Goal: Task Accomplishment & Management: Manage account settings

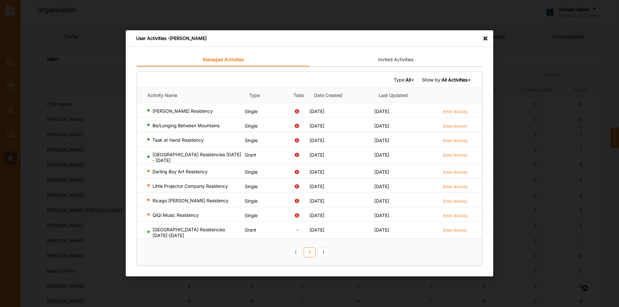
scroll to position [322, 0]
click at [485, 40] on icon at bounding box center [487, 35] width 10 height 10
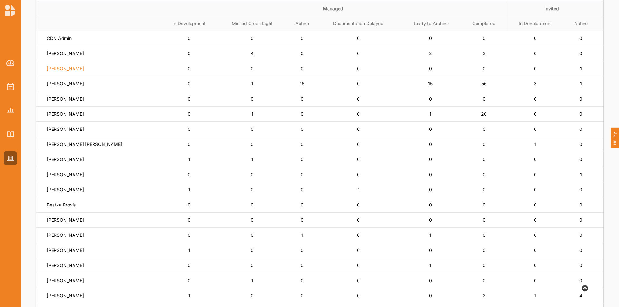
scroll to position [64, 0]
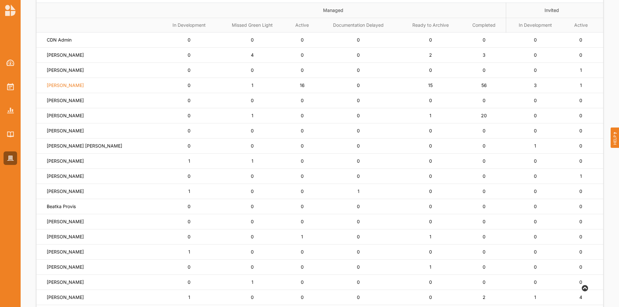
click at [50, 85] on label "Simone Gordon" at bounding box center [65, 85] width 37 height 6
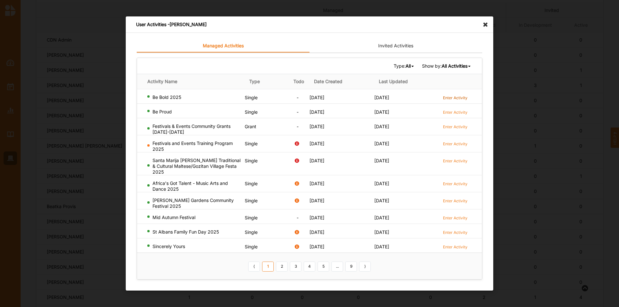
click at [460, 100] on label "Enter Activity" at bounding box center [455, 97] width 24 height 5
click at [284, 267] on link "2" at bounding box center [282, 266] width 12 height 10
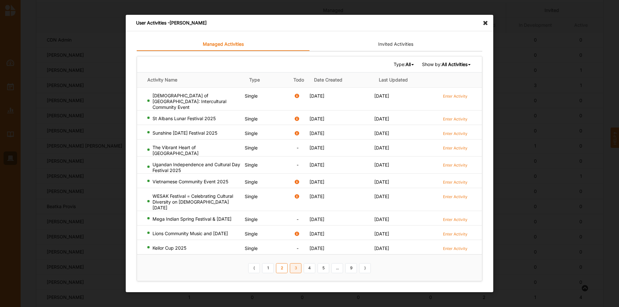
click at [293, 264] on link "3" at bounding box center [296, 268] width 12 height 10
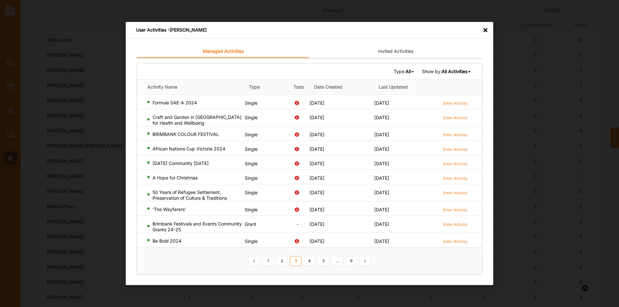
click at [405, 71] on b "All" at bounding box center [407, 71] width 5 height 5
click at [393, 93] on div "Single" at bounding box center [395, 93] width 38 height 12
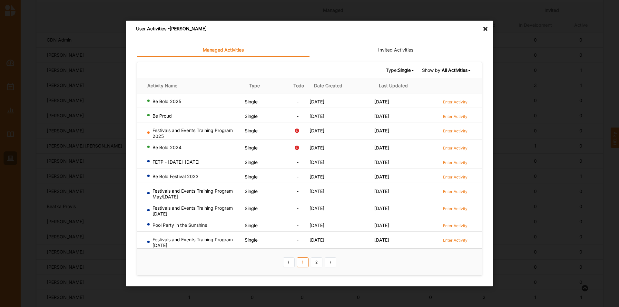
click at [458, 68] on b "All Activities" at bounding box center [454, 69] width 26 height 5
click at [446, 91] on b "Completed Activities" at bounding box center [444, 91] width 44 height 5
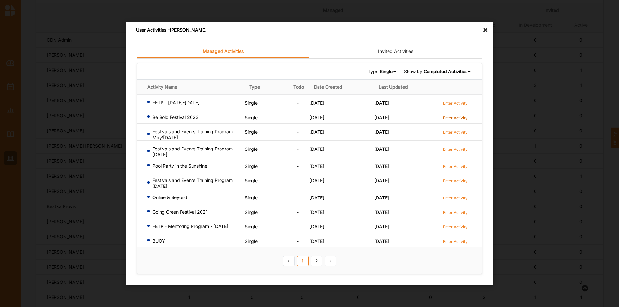
click at [462, 115] on label "Enter Activity" at bounding box center [455, 117] width 24 height 5
click at [314, 264] on link "2" at bounding box center [317, 261] width 12 height 10
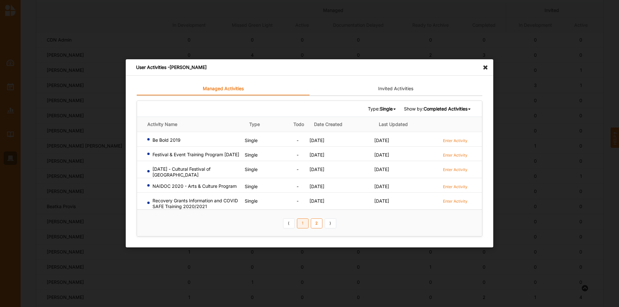
click at [302, 225] on link "1" at bounding box center [303, 223] width 12 height 10
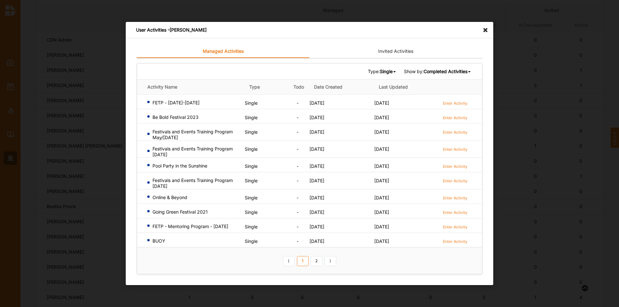
click at [444, 70] on b "Completed Activities" at bounding box center [445, 71] width 44 height 5
click at [442, 81] on b "Ongoing Activities" at bounding box center [441, 80] width 39 height 5
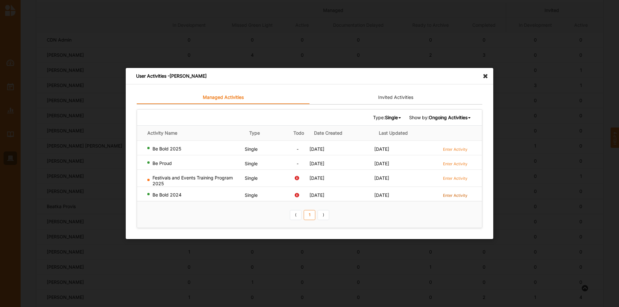
click at [463, 194] on label "Enter Activity" at bounding box center [455, 195] width 24 height 5
click at [448, 113] on div "Type: Single All Single Grant Festival Multi Activity Linked Show by: Ongoing A…" at bounding box center [309, 118] width 345 height 16
click at [449, 120] on div "Ongoing Activities" at bounding box center [448, 118] width 39 height 6
click at [433, 136] on b "Completed Activities" at bounding box center [444, 138] width 44 height 5
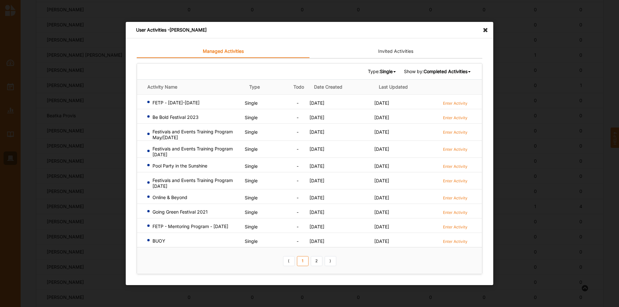
scroll to position [161, 0]
click at [319, 261] on link "2" at bounding box center [317, 261] width 12 height 10
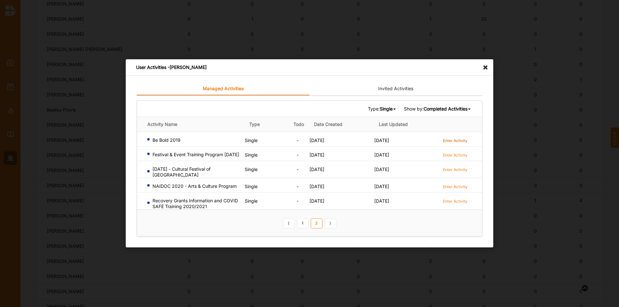
click at [453, 141] on label "Enter Activity" at bounding box center [455, 140] width 24 height 5
click at [308, 227] on link "1" at bounding box center [303, 223] width 12 height 10
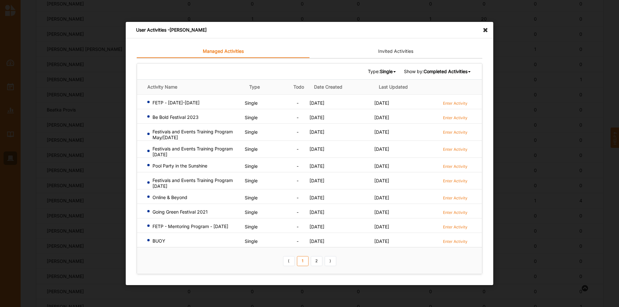
click at [484, 30] on icon at bounding box center [487, 27] width 10 height 10
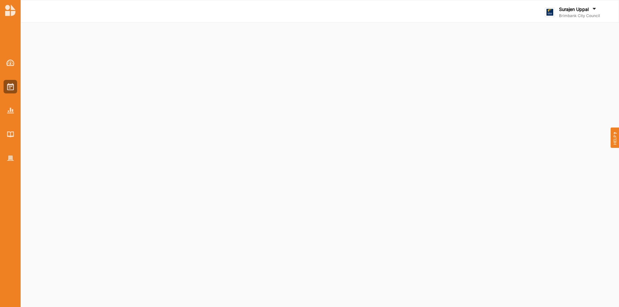
select select "2"
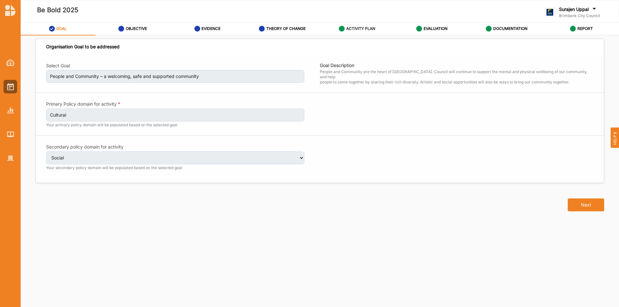
select select "2"
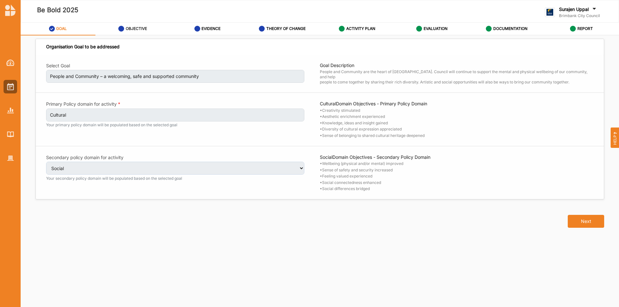
click at [128, 26] on label "OBJECTIVE" at bounding box center [136, 28] width 21 height 5
select select "4"
select select "9"
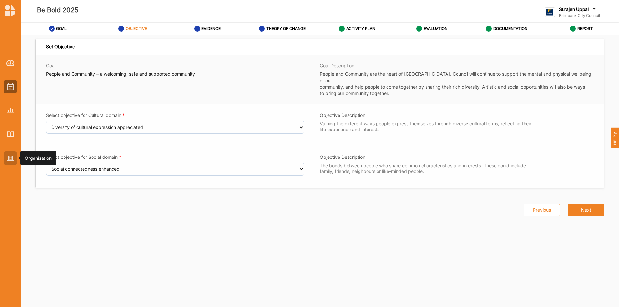
click at [9, 159] on img at bounding box center [10, 158] width 7 height 5
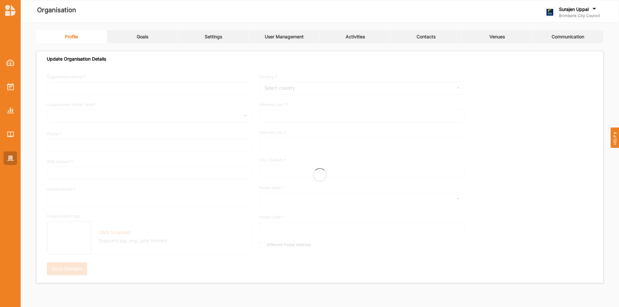
type input "Brimbank City Council"
type input "[PHONE_NUMBER]"
type input "[DOMAIN_NAME]"
type input "[EMAIL_ADDRESS][DOMAIN_NAME]"
type input "[STREET_ADDRESS]"
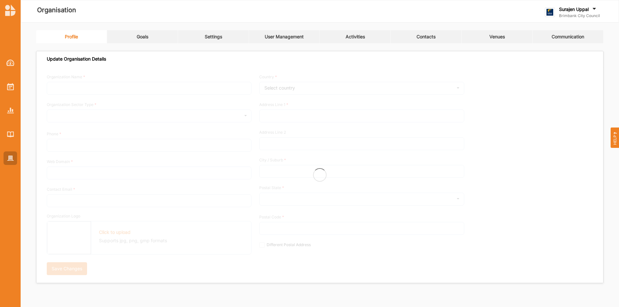
type input "Sunshine"
type input "3020"
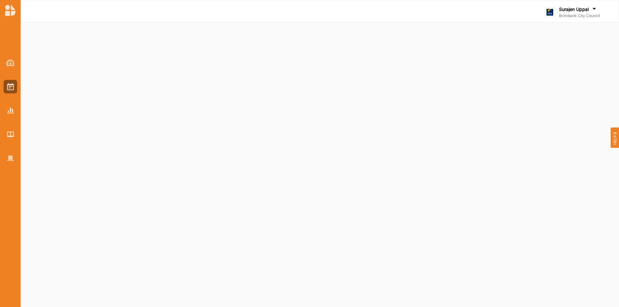
select select "2"
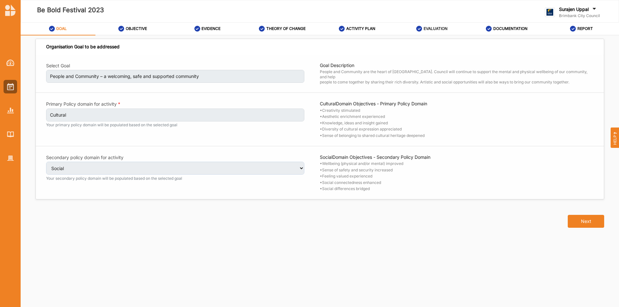
click at [431, 29] on label "EVALUATION" at bounding box center [435, 28] width 24 height 5
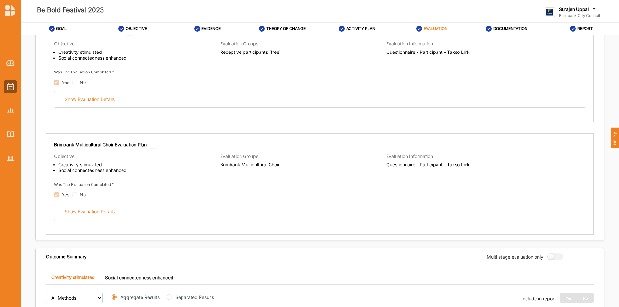
scroll to position [91, 0]
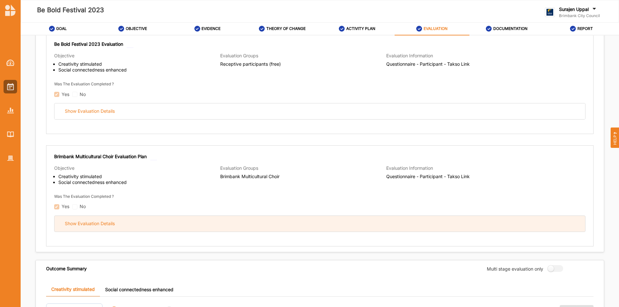
click at [141, 221] on div "Show Evaluation Details" at bounding box center [319, 224] width 530 height 16
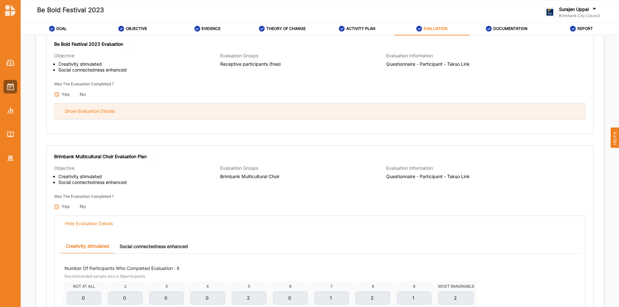
click at [92, 111] on div "Show Evaluation Details" at bounding box center [90, 111] width 50 height 6
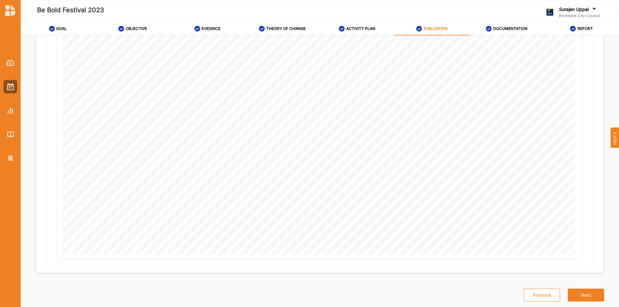
scroll to position [1456, 0]
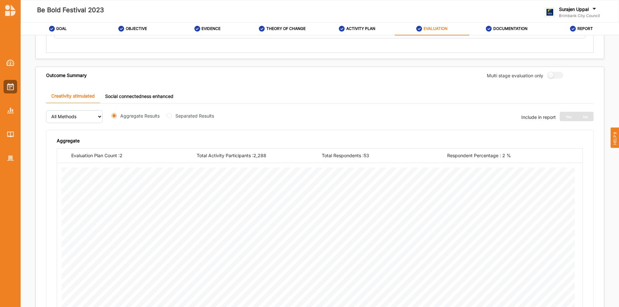
drag, startPoint x: 153, startPoint y: 98, endPoint x: 157, endPoint y: 102, distance: 6.2
click at [155, 98] on link "Social connectedness enhanced" at bounding box center [139, 96] width 79 height 14
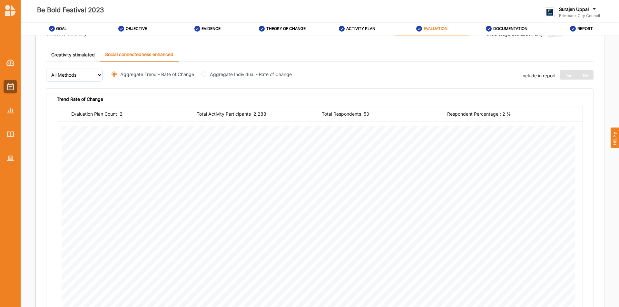
scroll to position [1488, 0]
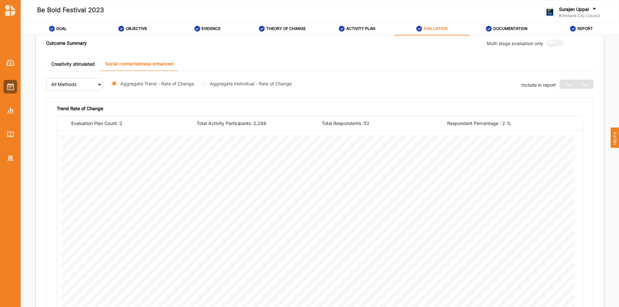
click at [230, 84] on label "Aggregate Individual - Rate of Change" at bounding box center [251, 83] width 82 height 7
click at [206, 84] on input "Aggregate Individual - Rate of Change" at bounding box center [203, 83] width 5 height 5
radio input "true"
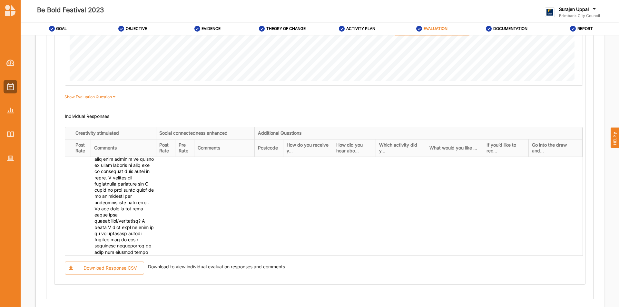
scroll to position [516, 0]
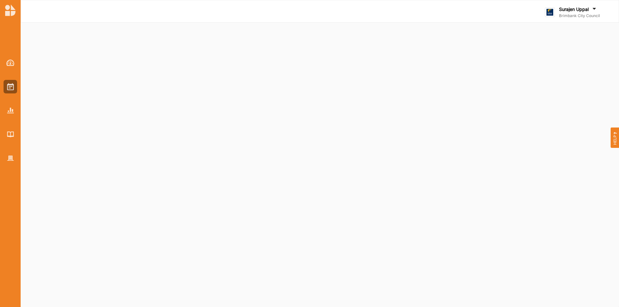
select select "2"
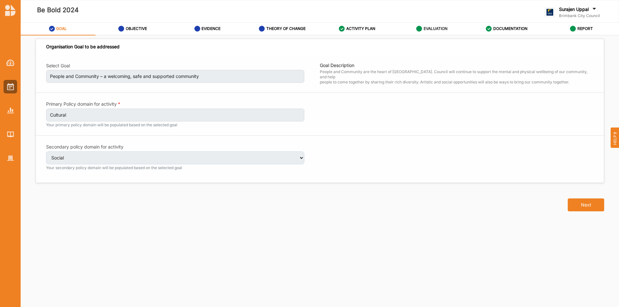
click at [433, 28] on label "EVALUATION" at bounding box center [435, 28] width 24 height 5
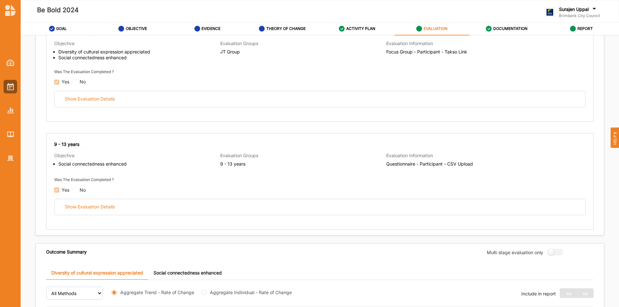
scroll to position [451, 0]
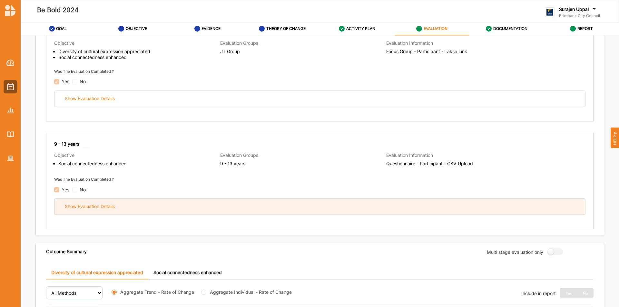
click at [364, 205] on div "Show Evaluation Details" at bounding box center [319, 207] width 530 height 16
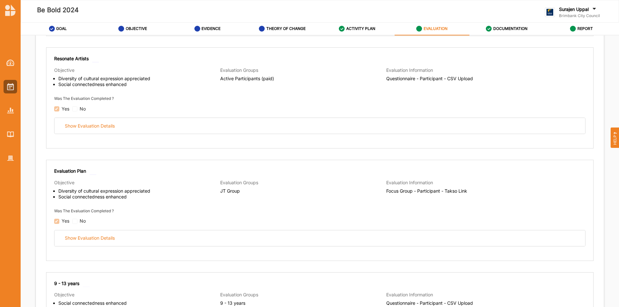
scroll to position [290, 0]
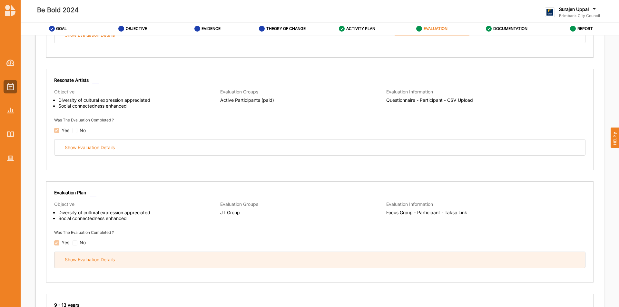
click at [319, 263] on div "Show Evaluation Details" at bounding box center [319, 260] width 530 height 16
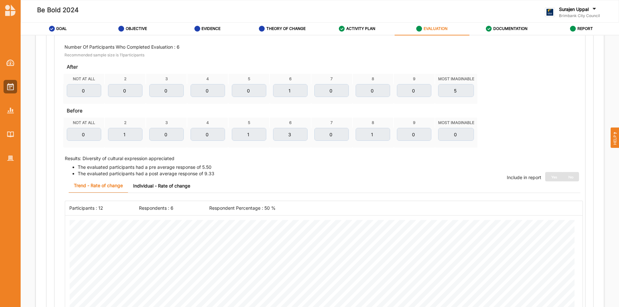
scroll to position [483, 0]
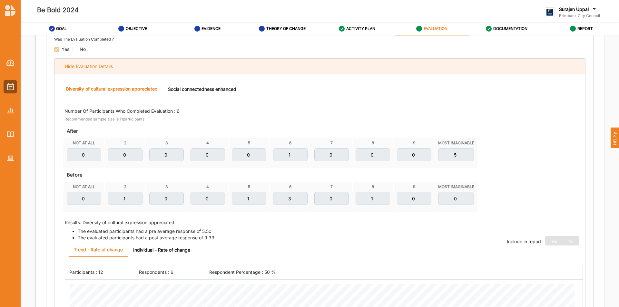
click at [82, 65] on div "Hide Evaluation Details" at bounding box center [89, 66] width 48 height 6
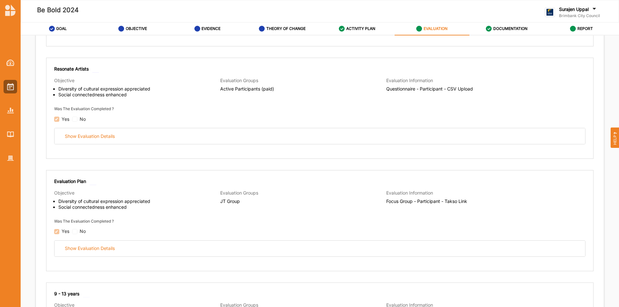
scroll to position [290, 0]
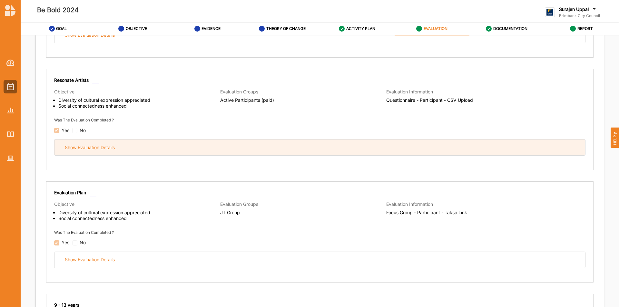
click at [208, 141] on div "Show Evaluation Details" at bounding box center [319, 148] width 530 height 16
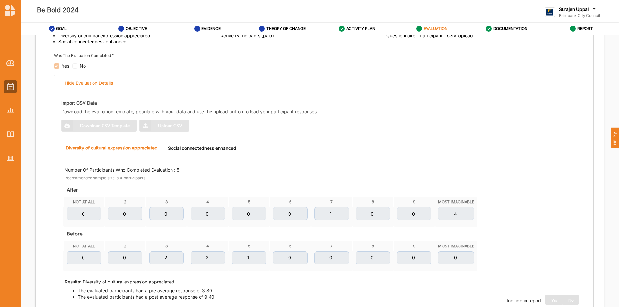
scroll to position [226, 0]
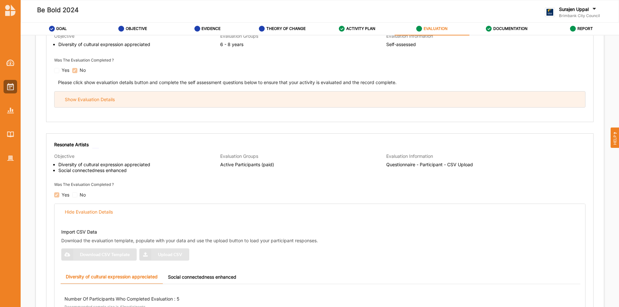
click at [168, 101] on div "Show Evaluation Details" at bounding box center [319, 100] width 530 height 16
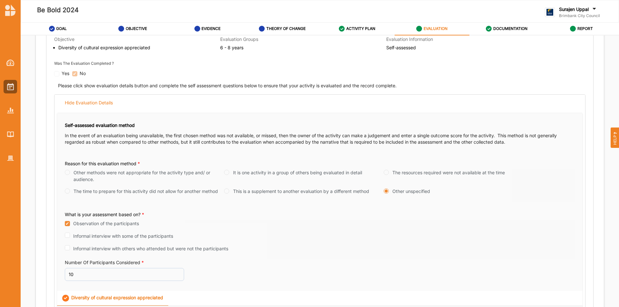
scroll to position [129, 0]
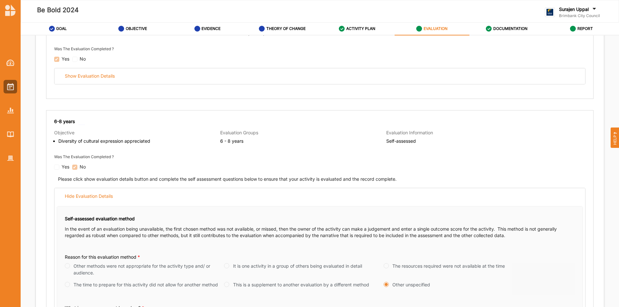
drag, startPoint x: 196, startPoint y: 190, endPoint x: 199, endPoint y: 154, distance: 36.9
click at [197, 189] on div "Hide Evaluation Details" at bounding box center [319, 196] width 530 height 16
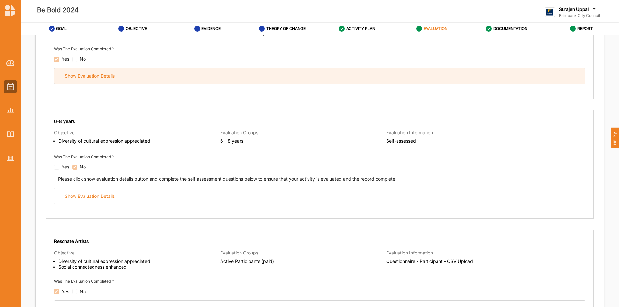
click at [180, 71] on div "Show Evaluation Details" at bounding box center [319, 76] width 530 height 16
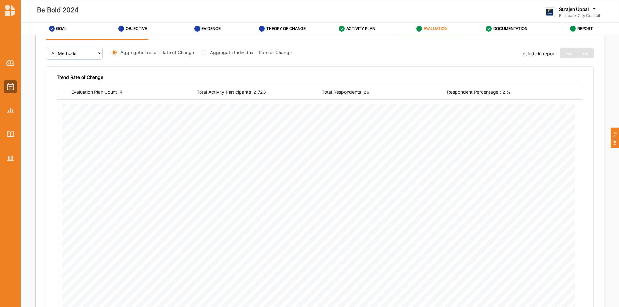
scroll to position [2565, 0]
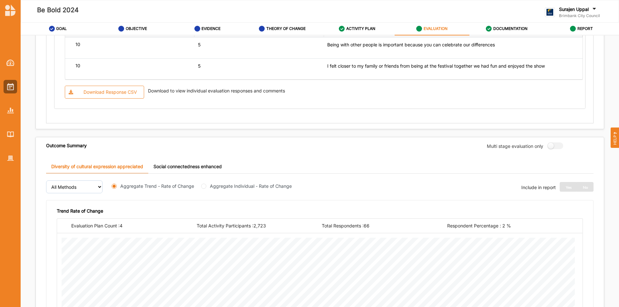
click at [211, 163] on link "Social connectedness enhanced" at bounding box center [187, 167] width 79 height 14
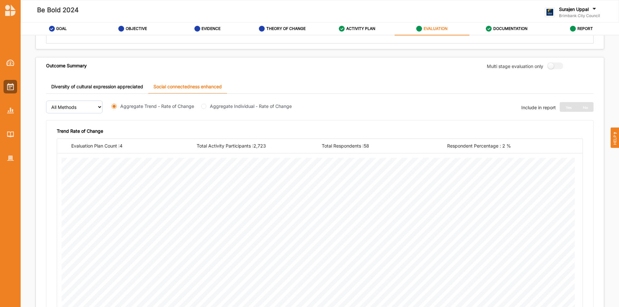
scroll to position [2668, 0]
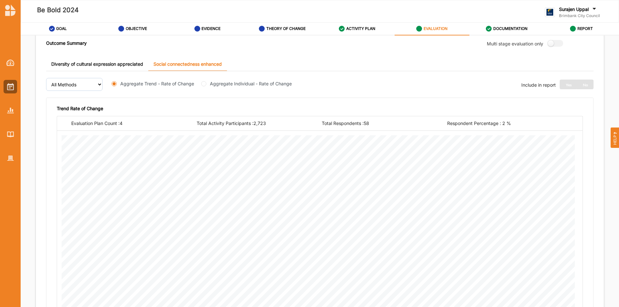
click at [206, 86] on div "Aggregate Individual - Rate of Change" at bounding box center [248, 83] width 94 height 7
click at [203, 85] on input "Aggregate Individual - Rate of Change" at bounding box center [203, 83] width 5 height 5
radio input "true"
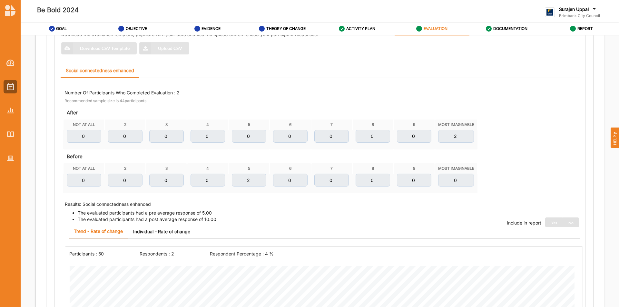
scroll to position [1953, 0]
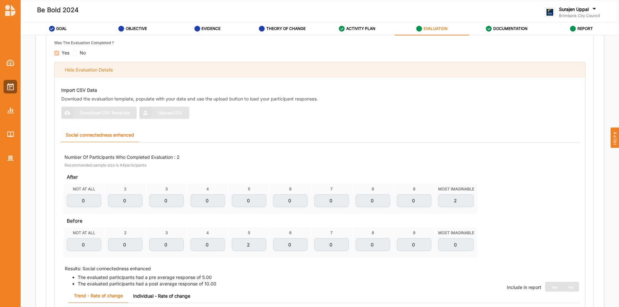
click at [115, 72] on div "Hide Evaluation Details" at bounding box center [319, 70] width 530 height 16
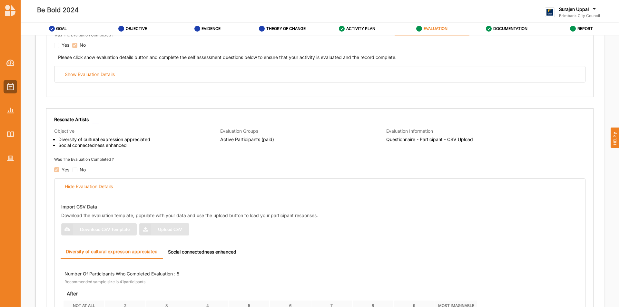
scroll to position [858, 0]
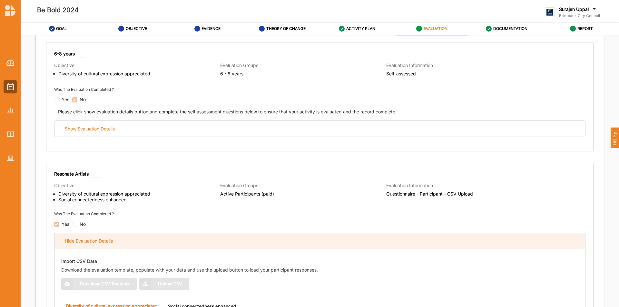
click at [104, 240] on div "Hide Evaluation Details" at bounding box center [89, 241] width 48 height 6
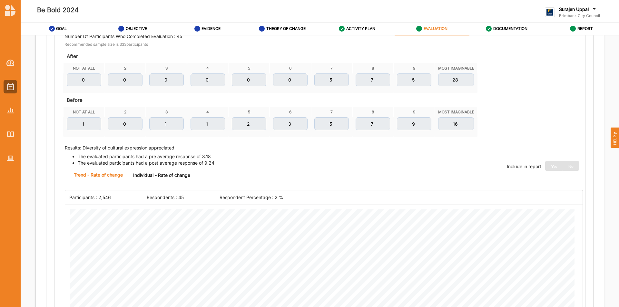
scroll to position [52, 0]
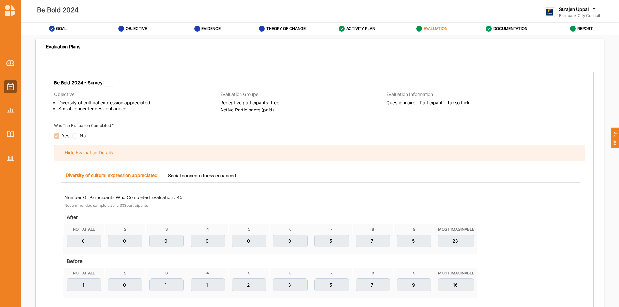
click at [94, 158] on div "Hide Evaluation Details" at bounding box center [319, 153] width 530 height 16
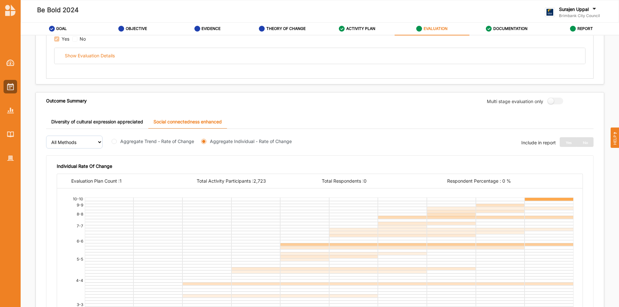
scroll to position [686, 0]
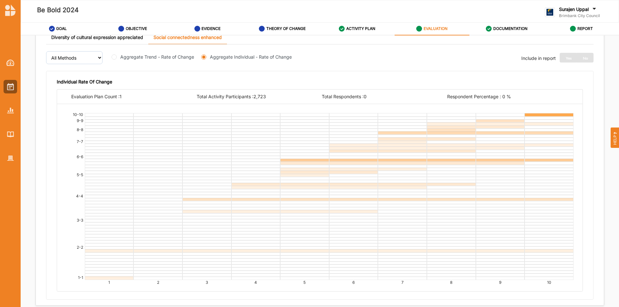
click at [84, 37] on link "Diversity of cultural expression appreciated" at bounding box center [97, 38] width 102 height 14
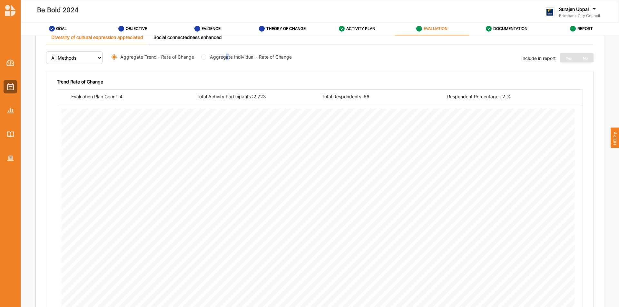
click at [227, 59] on label "Aggregate Individual - Rate of Change" at bounding box center [251, 56] width 82 height 7
drag, startPoint x: 202, startPoint y: 54, endPoint x: 204, endPoint y: 58, distance: 4.4
click at [204, 58] on div "Aggregate Individual - Rate of Change" at bounding box center [248, 56] width 94 height 7
click at [204, 58] on input "Aggregate Individual - Rate of Change" at bounding box center [203, 56] width 5 height 5
radio input "true"
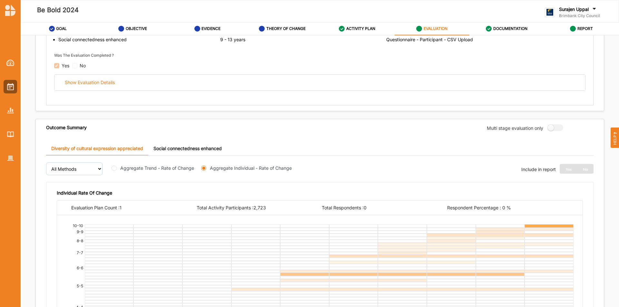
scroll to position [557, 0]
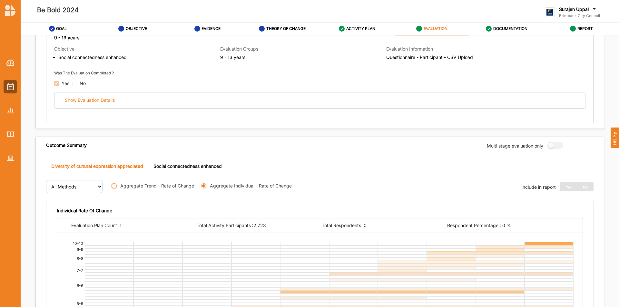
click at [112, 187] on input "Aggregate Trend - Rate of Change" at bounding box center [113, 185] width 5 height 5
radio input "true"
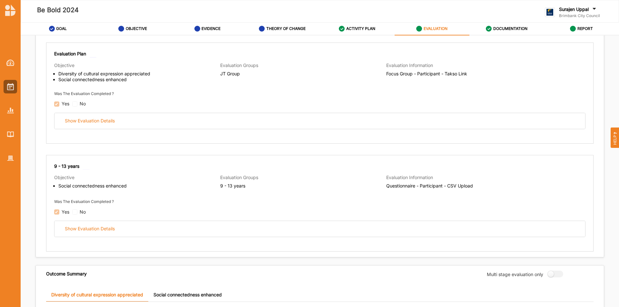
scroll to position [429, 0]
drag, startPoint x: 154, startPoint y: 72, endPoint x: 56, endPoint y: 72, distance: 97.6
click at [56, 72] on span "Diversity of cultural expression appreciated Social connectedness enhanced" at bounding box center [137, 77] width 166 height 12
copy li "Diversity of cultural expression appreciated"
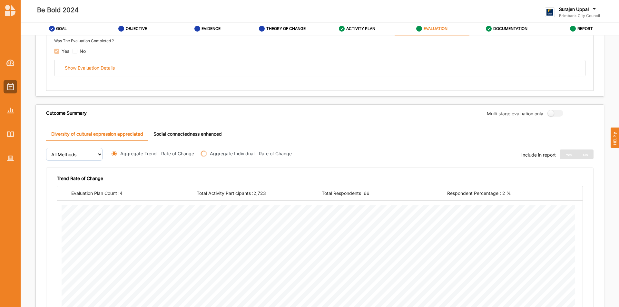
click at [204, 154] on input "Aggregate Individual - Rate of Change" at bounding box center [203, 153] width 5 height 5
radio input "true"
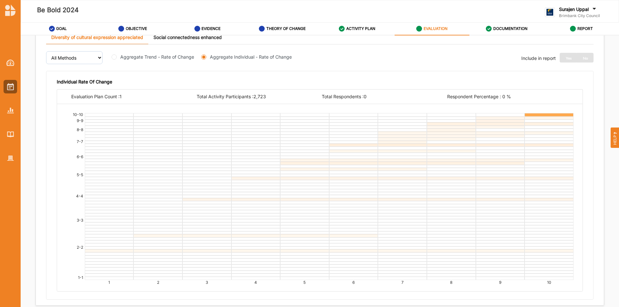
scroll to position [719, 0]
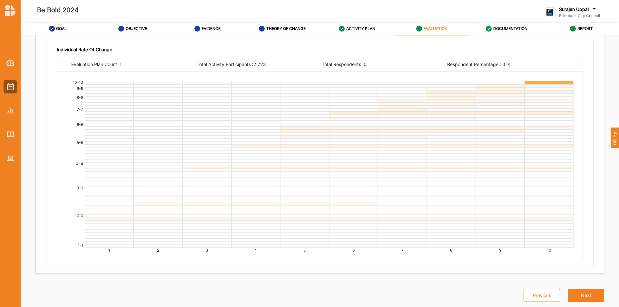
drag, startPoint x: 171, startPoint y: 121, endPoint x: 304, endPoint y: 177, distance: 144.7
drag, startPoint x: 304, startPoint y: 177, endPoint x: 279, endPoint y: 131, distance: 52.4
drag, startPoint x: 279, startPoint y: 131, endPoint x: 172, endPoint y: 158, distance: 110.1
drag, startPoint x: 172, startPoint y: 158, endPoint x: 131, endPoint y: 101, distance: 70.0
drag, startPoint x: 131, startPoint y: 101, endPoint x: 507, endPoint y: 197, distance: 387.7
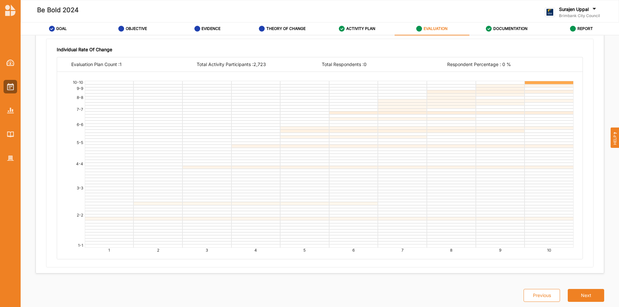
click at [507, 197] on div at bounding box center [500, 198] width 49 height 4
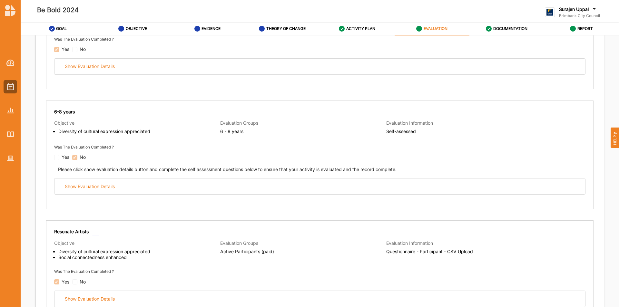
scroll to position [42, 0]
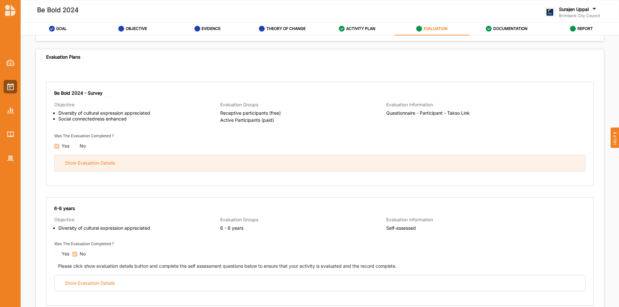
click at [82, 160] on div "Show Evaluation Details" at bounding box center [319, 163] width 530 height 16
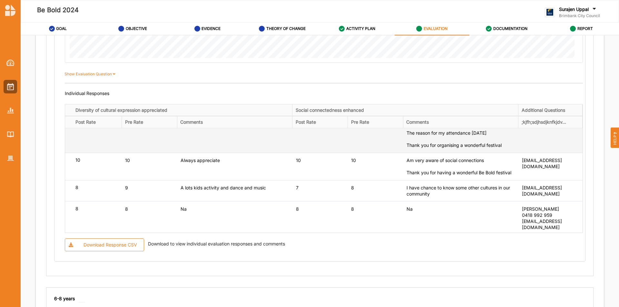
scroll to position [580, 0]
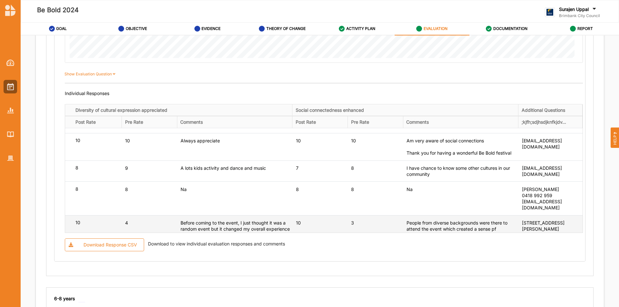
click at [264, 220] on div "Before coming to the event, I just thought it was a random event but it changed…" at bounding box center [235, 229] width 110 height 19
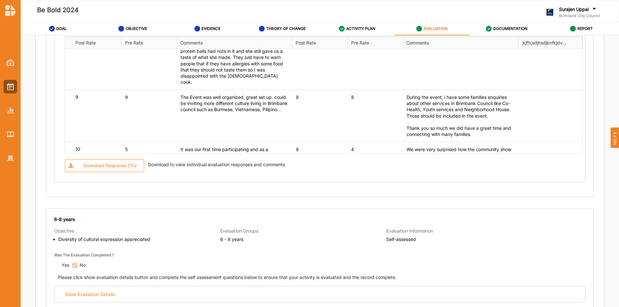
scroll to position [677, 0]
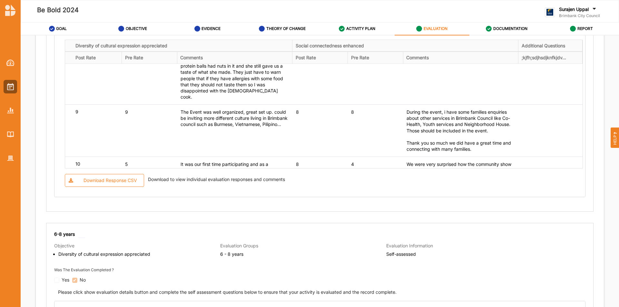
click at [198, 207] on div "Being able to get an insight into the varying cultural groups activities and pe…" at bounding box center [235, 219] width 110 height 25
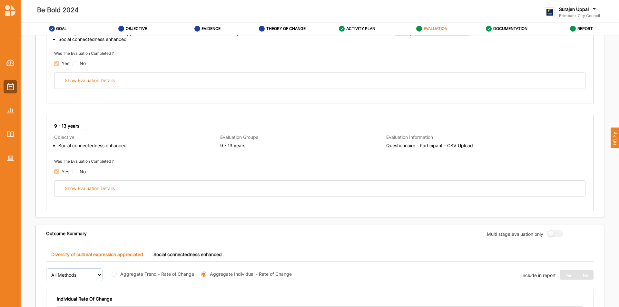
scroll to position [1129, 0]
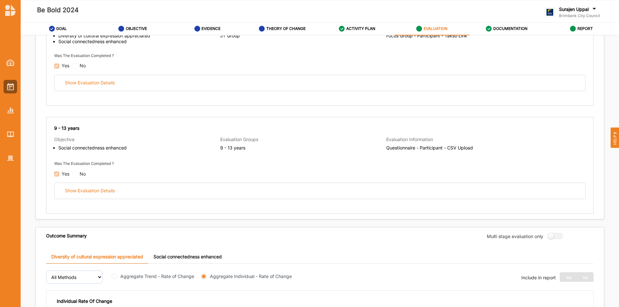
click at [130, 278] on label "Aggregate Trend - Rate of Change" at bounding box center [157, 276] width 74 height 7
click at [117, 278] on input "Aggregate Trend - Rate of Change" at bounding box center [113, 276] width 5 height 5
radio input "true"
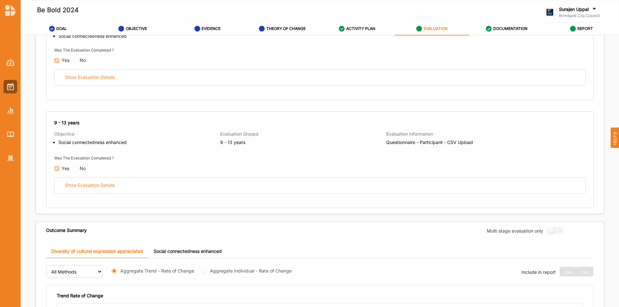
scroll to position [1161, 0]
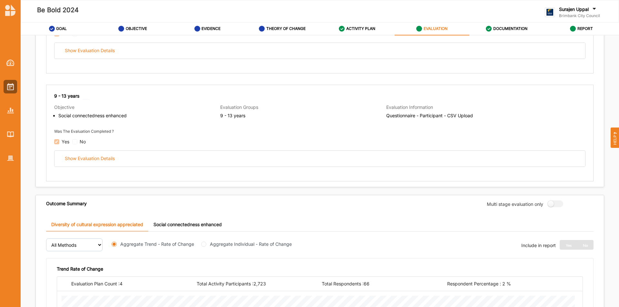
click at [174, 227] on link "Social connectedness enhanced" at bounding box center [187, 225] width 79 height 14
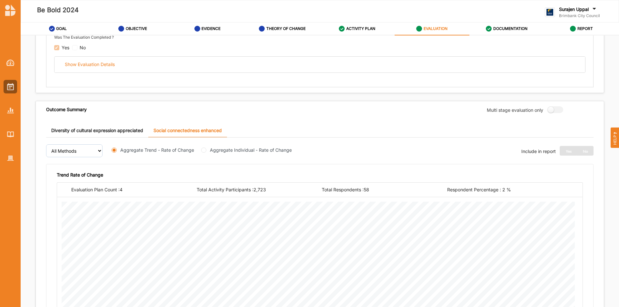
scroll to position [1257, 0]
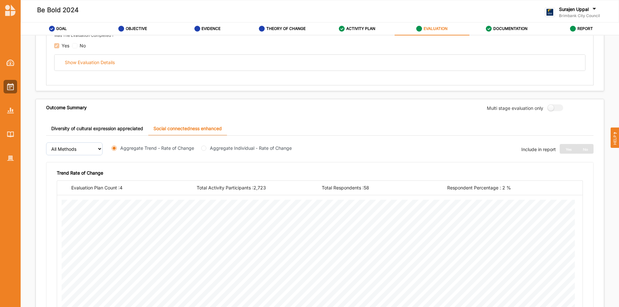
click at [67, 130] on link "Diversity of cultural expression appreciated" at bounding box center [97, 129] width 102 height 14
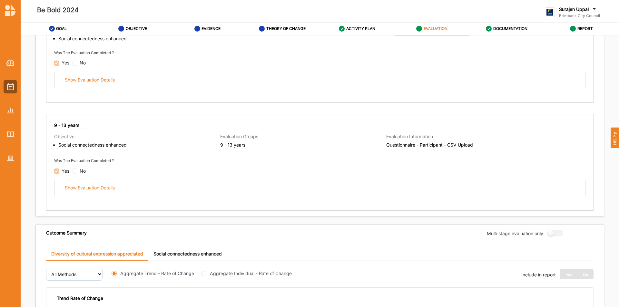
scroll to position [1128, 0]
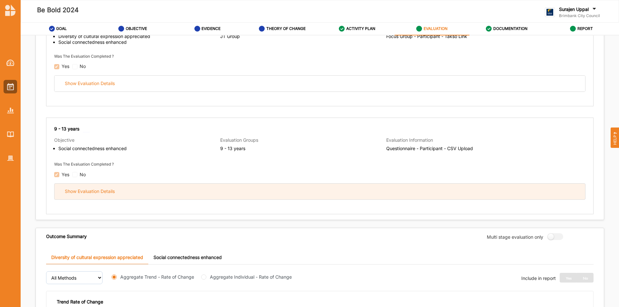
click at [317, 189] on div "Show Evaluation Details" at bounding box center [319, 192] width 530 height 16
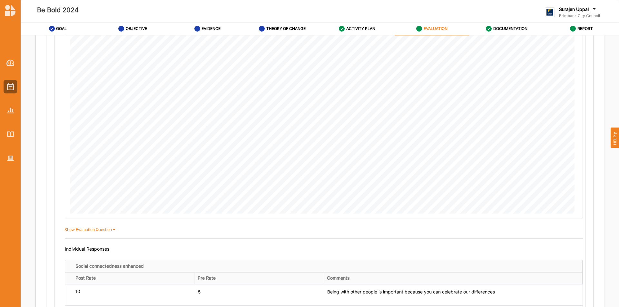
scroll to position [1676, 0]
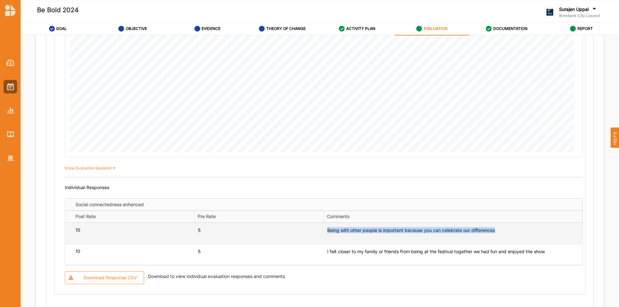
drag, startPoint x: 502, startPoint y: 229, endPoint x: 321, endPoint y: 227, distance: 180.5
click at [321, 227] on tr "10 5 Being with other people is important because you can celebrate our differe…" at bounding box center [323, 233] width 517 height 21
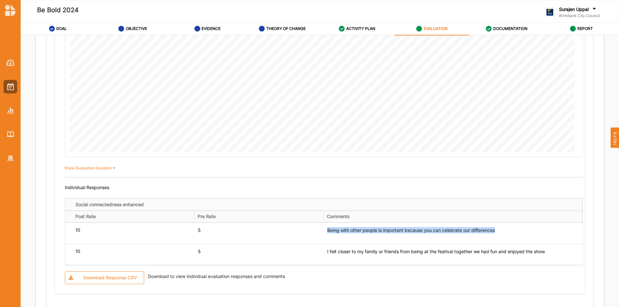
copy tr "Being with other people is important because you can celebrate our differences"
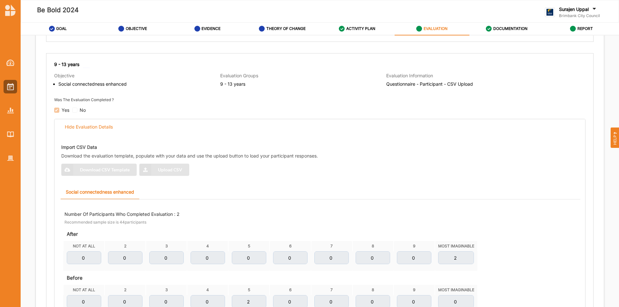
scroll to position [1096, 0]
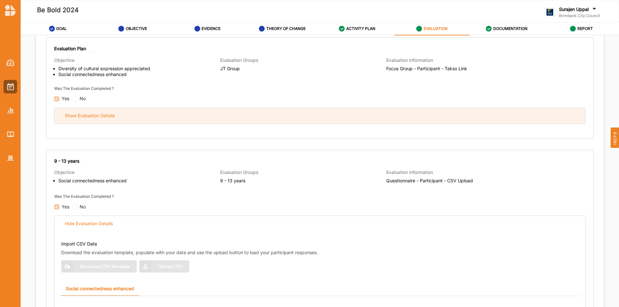
click at [269, 114] on div "Show Evaluation Details" at bounding box center [319, 116] width 530 height 16
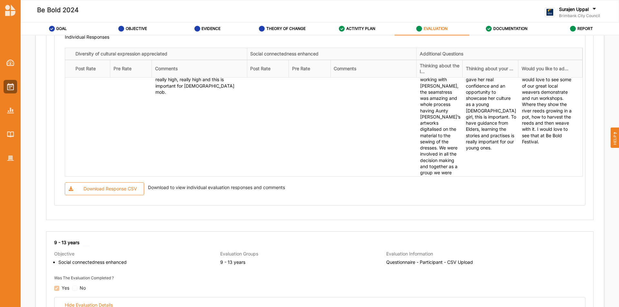
scroll to position [256, 0]
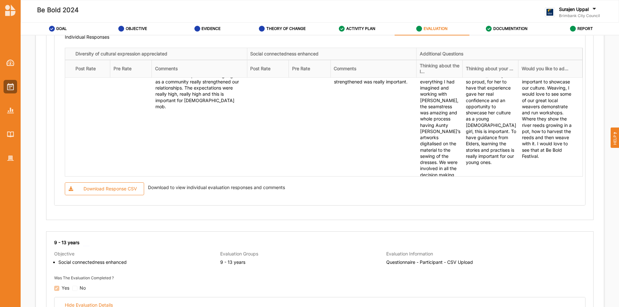
drag, startPoint x: 199, startPoint y: 117, endPoint x: 184, endPoint y: 116, distance: 14.2
click at [184, 33] on div "I’d really like to have an opportunity to have processes and traditional cultur…" at bounding box center [200, 11] width 90 height 44
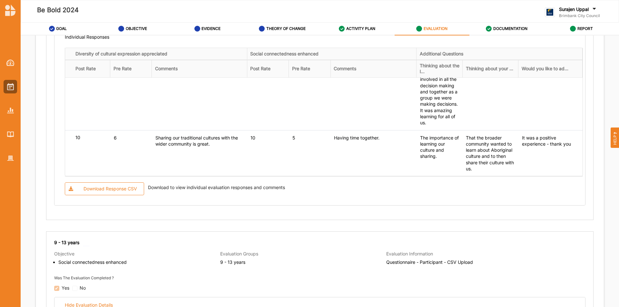
scroll to position [385, 0]
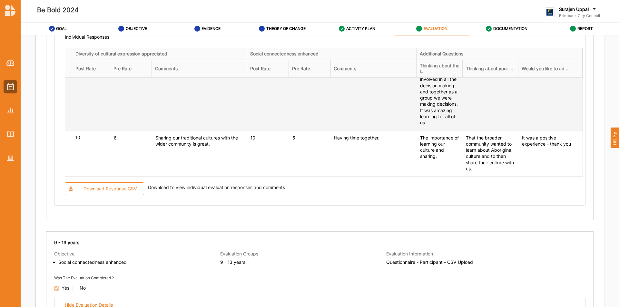
drag, startPoint x: 207, startPoint y: 117, endPoint x: 186, endPoint y: 123, distance: 21.6
click at [186, 21] on div "I think the whole process coming together as a community really strengthened ou…" at bounding box center [200, 1] width 90 height 37
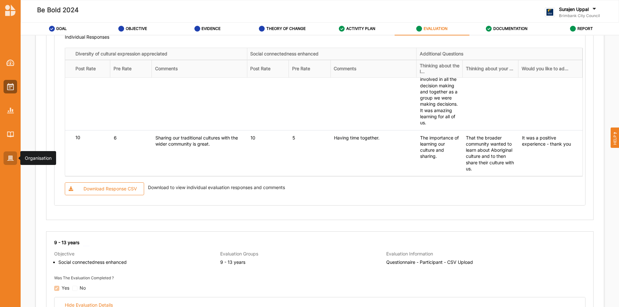
click at [7, 160] on img at bounding box center [10, 158] width 7 height 5
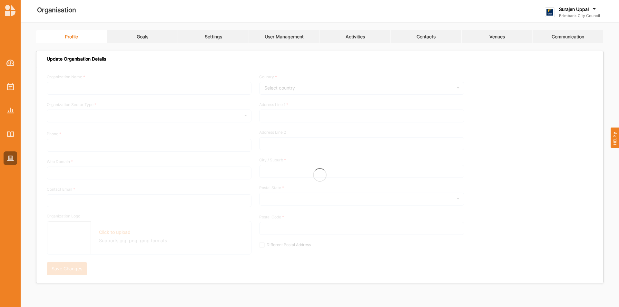
type input "Brimbank City Council"
type input "[PHONE_NUMBER]"
type input "[DOMAIN_NAME]"
type input "[EMAIL_ADDRESS][DOMAIN_NAME]"
type input "[STREET_ADDRESS]"
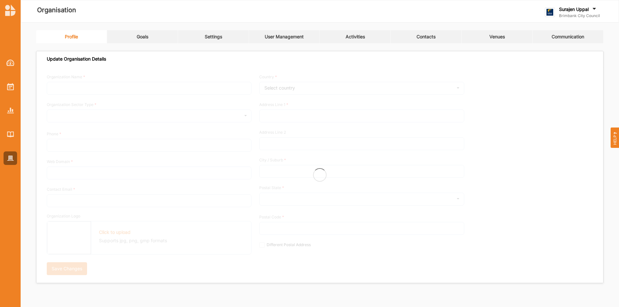
type input "Sunshine"
type input "3020"
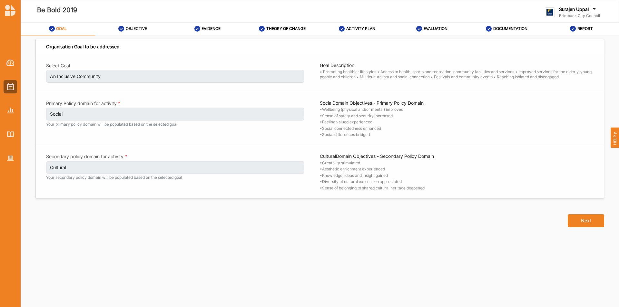
click at [130, 29] on label "OBJECTIVE" at bounding box center [136, 28] width 21 height 5
select select "26"
select select "2"
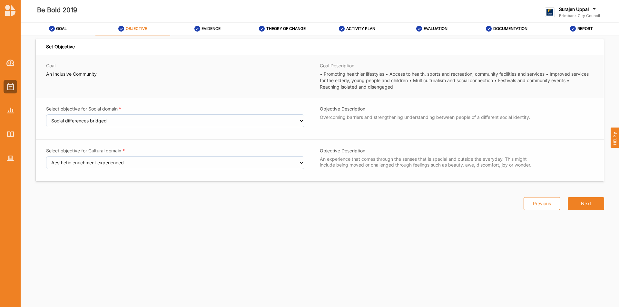
click at [209, 29] on label "EVIDENCE" at bounding box center [210, 28] width 19 height 5
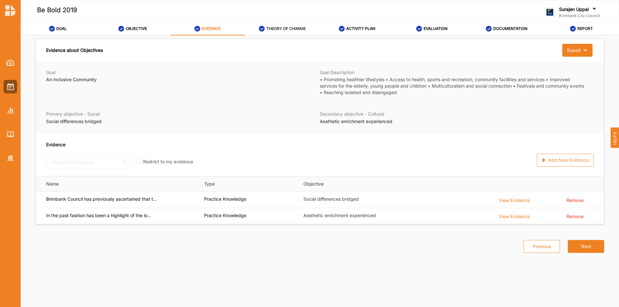
click at [285, 32] on div "THEORY OF CHANGE" at bounding box center [282, 29] width 47 height 12
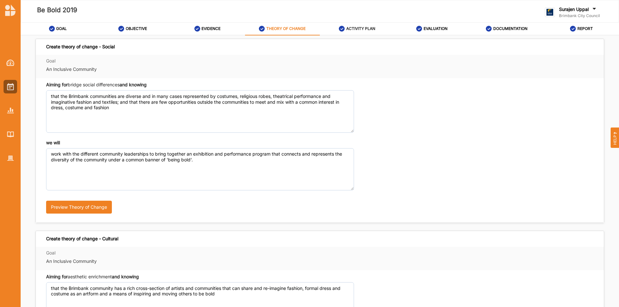
click at [360, 32] on div "ACTIVITY PLAN" at bounding box center [357, 29] width 36 height 12
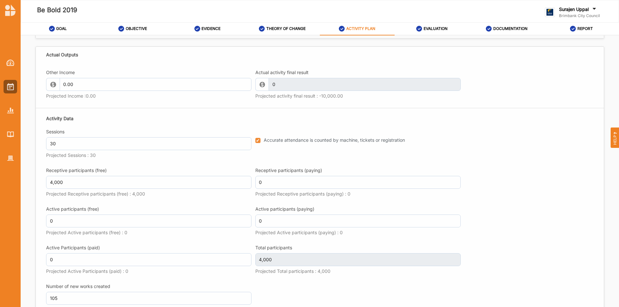
scroll to position [598, 0]
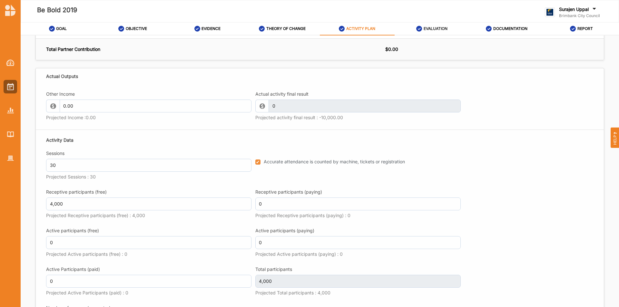
click at [429, 27] on label "EVALUATION" at bounding box center [435, 28] width 24 height 5
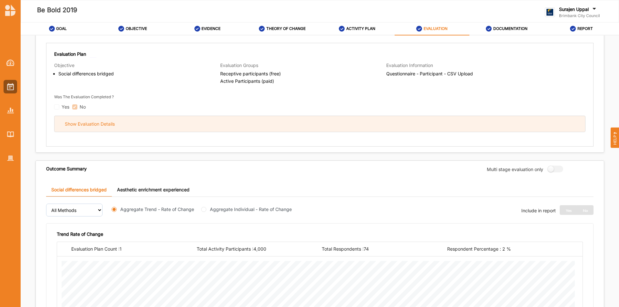
scroll to position [216, 0]
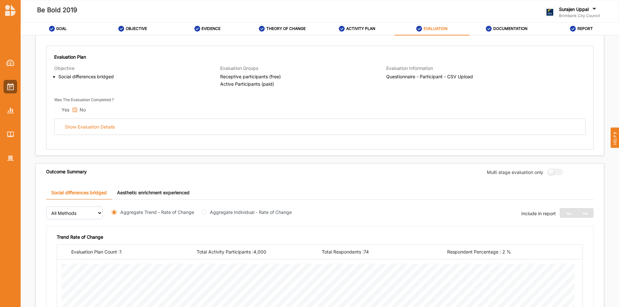
click at [136, 190] on link "Aesthetic enrichment experienced" at bounding box center [153, 193] width 83 height 14
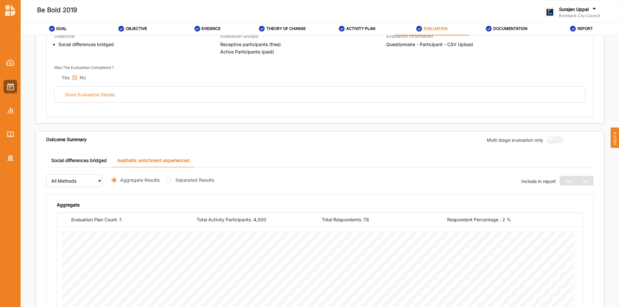
scroll to position [119, 0]
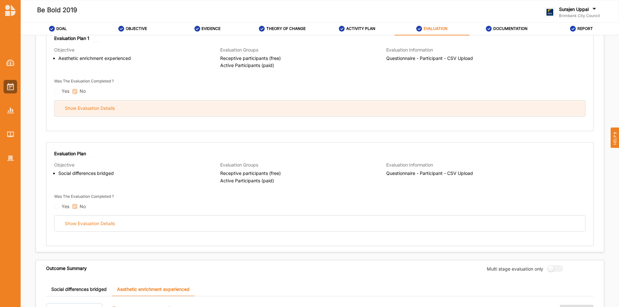
click at [180, 116] on div "Show Evaluation Details" at bounding box center [319, 109] width 530 height 16
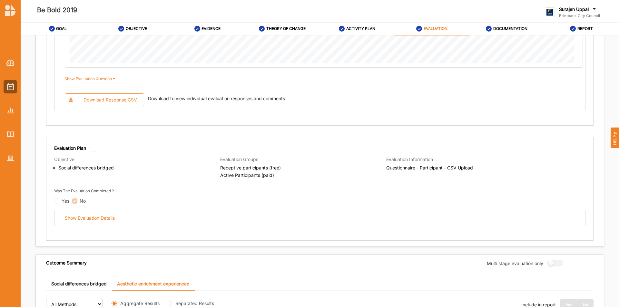
scroll to position [570, 0]
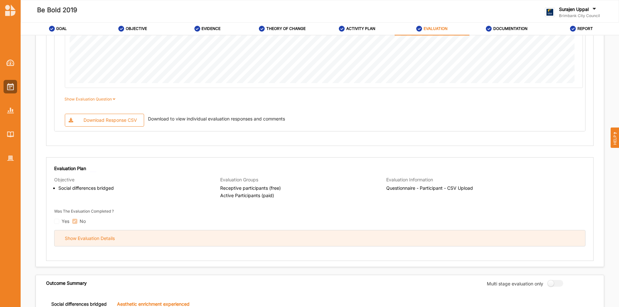
click at [157, 240] on div "Show Evaluation Details" at bounding box center [319, 238] width 530 height 16
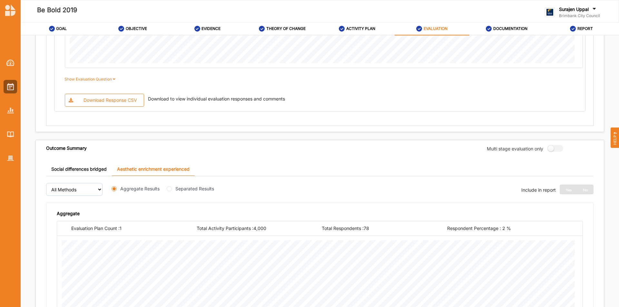
scroll to position [1408, 0]
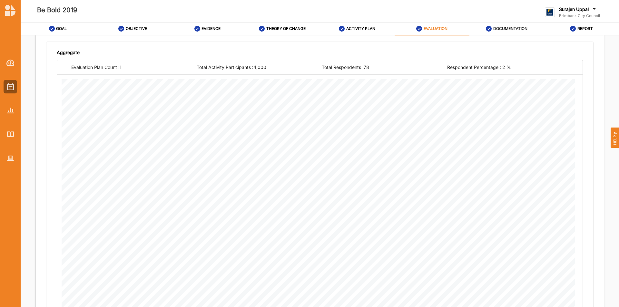
click at [502, 28] on label "DOCUMENTATION" at bounding box center [510, 28] width 34 height 5
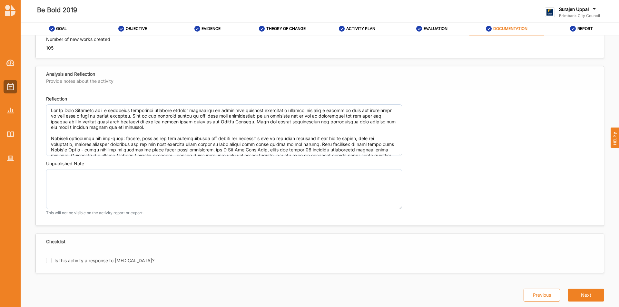
scroll to position [425, 0]
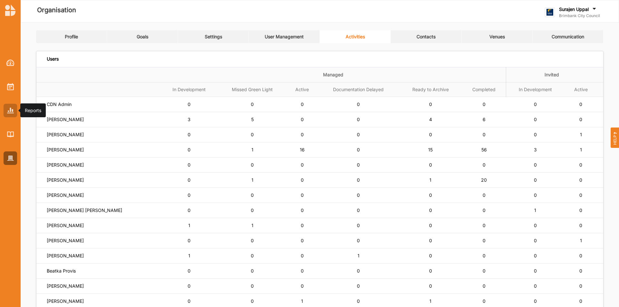
drag, startPoint x: 10, startPoint y: 113, endPoint x: 14, endPoint y: 108, distance: 6.5
click at [10, 113] on img at bounding box center [10, 110] width 7 height 5
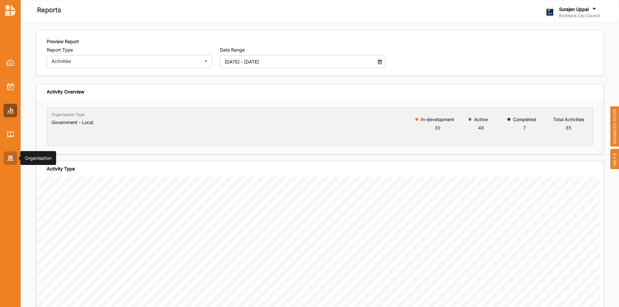
click at [11, 156] on img at bounding box center [10, 158] width 7 height 5
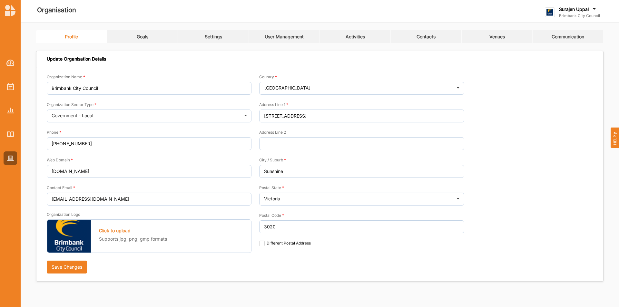
click at [216, 40] on link "Settings" at bounding box center [213, 36] width 71 height 13
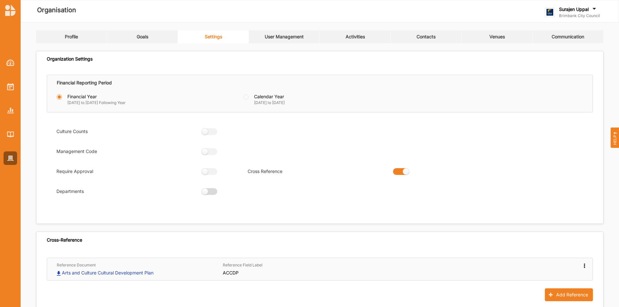
click at [205, 193] on label at bounding box center [207, 191] width 12 height 7
click at [213, 190] on label at bounding box center [207, 191] width 12 height 7
radio input "false"
click at [6, 90] on div at bounding box center [11, 87] width 14 height 14
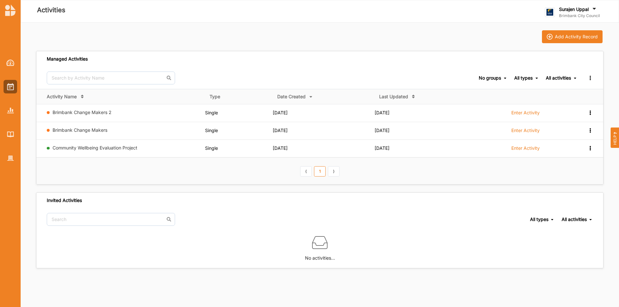
click at [577, 16] on label "Brimbank City Council" at bounding box center [579, 15] width 41 height 5
click at [567, 80] on div "Log Out" at bounding box center [578, 80] width 56 height 6
